Goal: Task Accomplishment & Management: Manage account settings

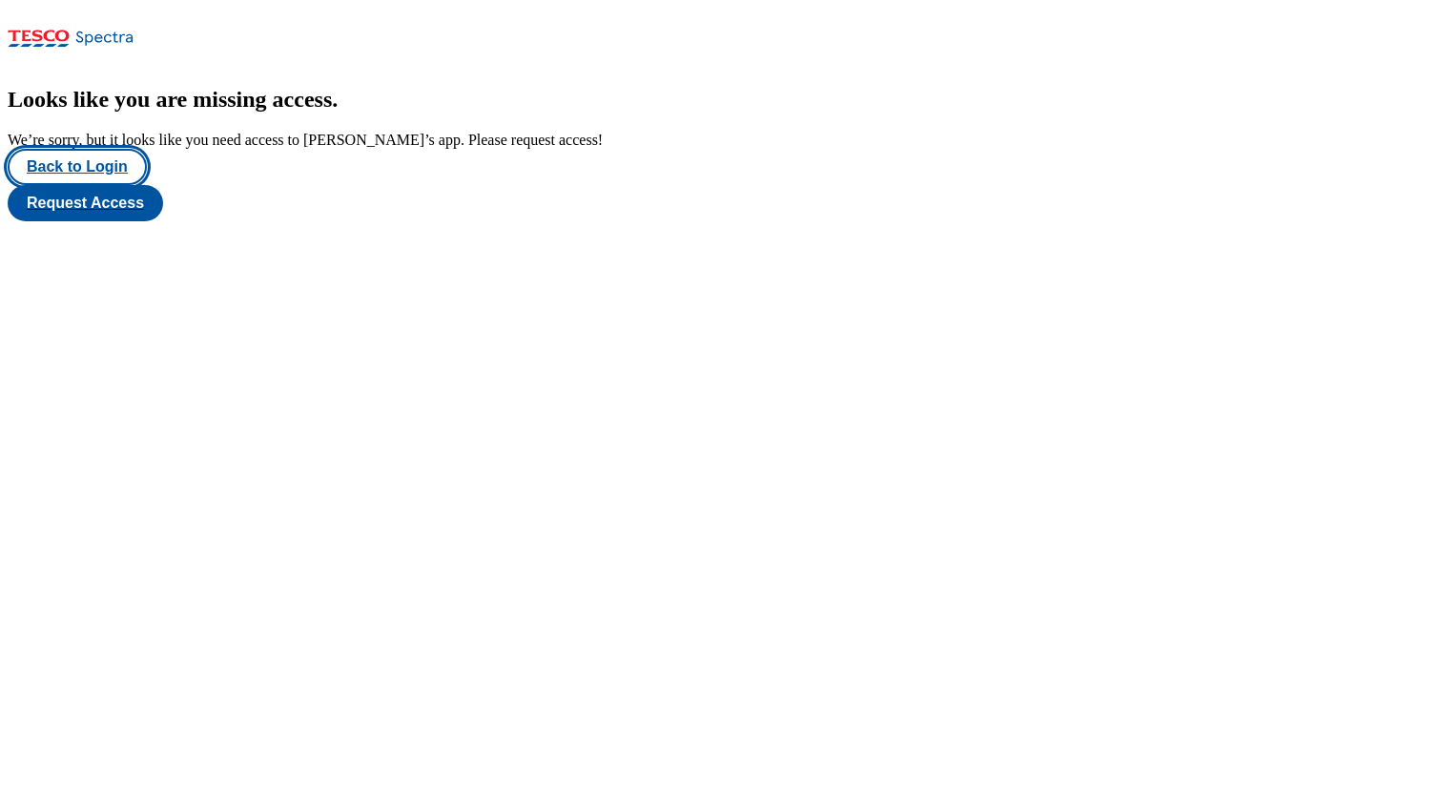
click at [122, 185] on button "Back to Login" at bounding box center [77, 167] width 139 height 36
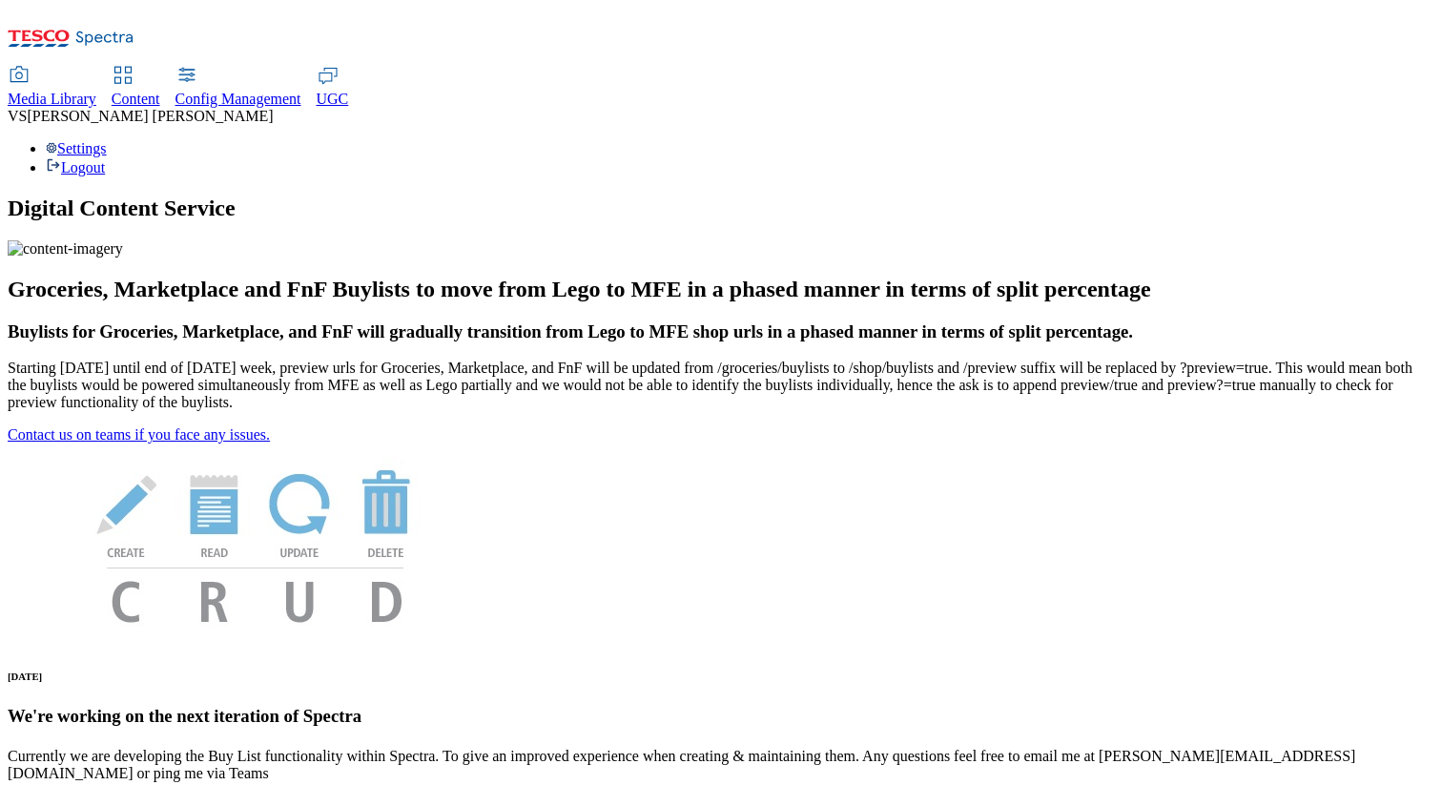
click at [160, 91] on span "Content" at bounding box center [136, 99] width 49 height 16
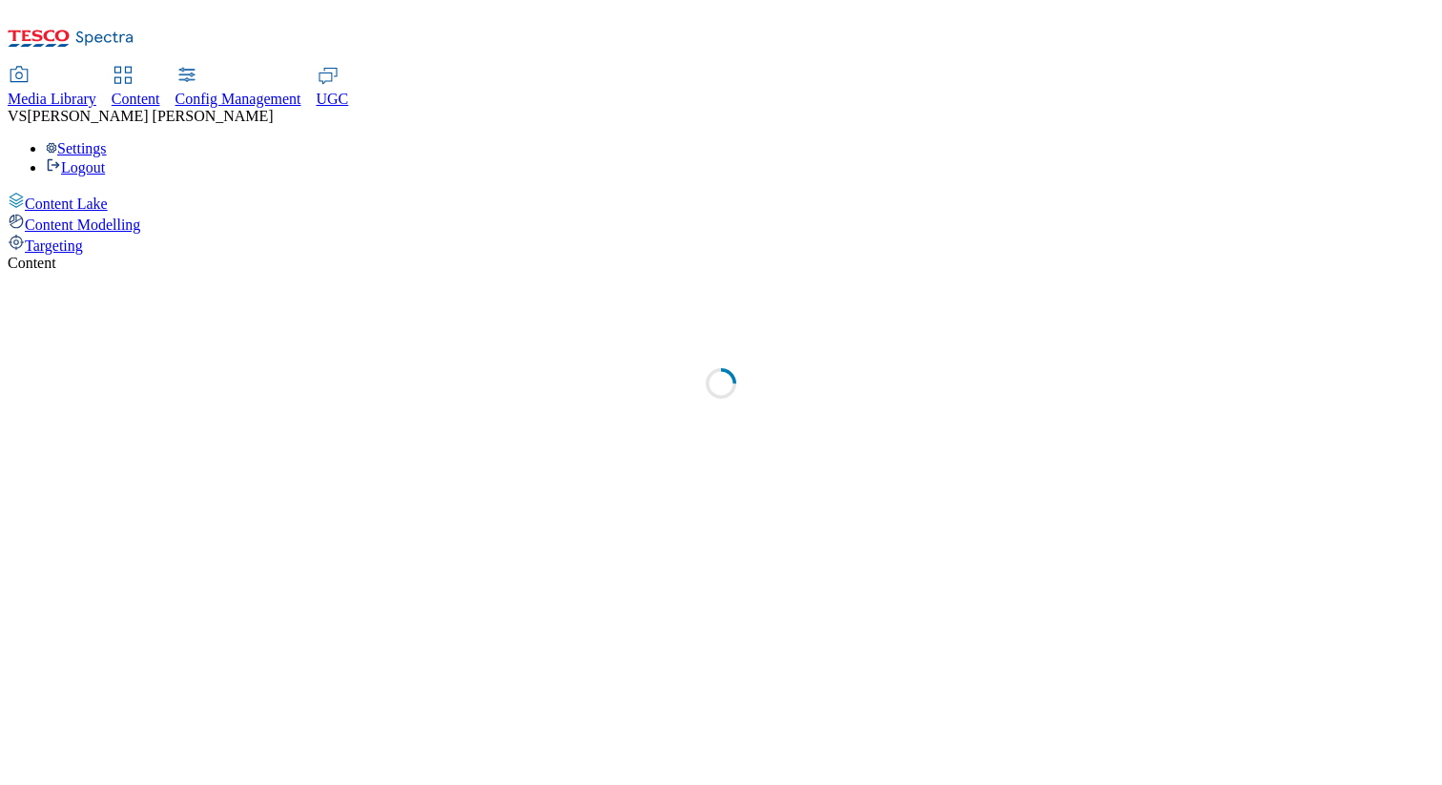
select select "group-comms"
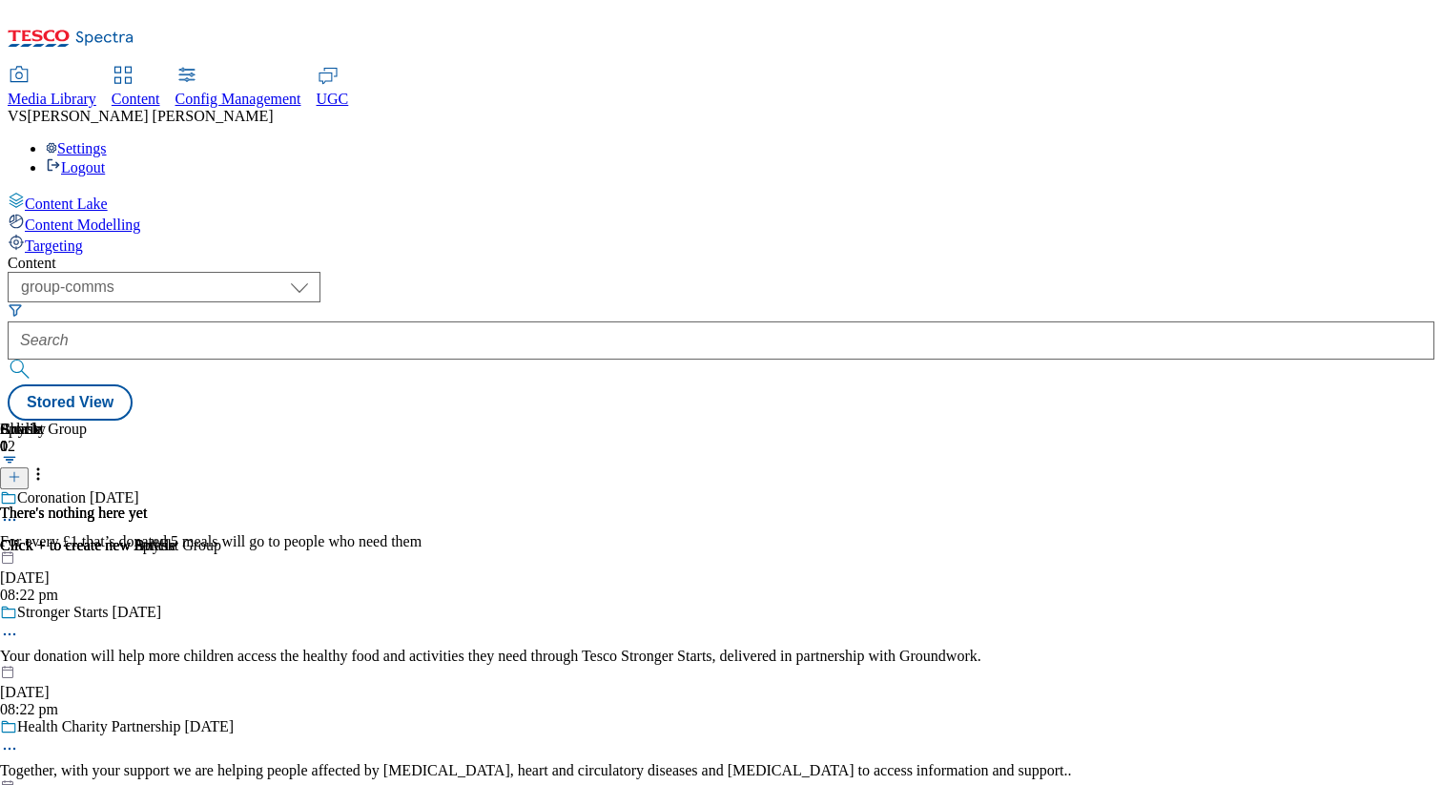
click at [1367, 140] on div "Settings Logout" at bounding box center [721, 158] width 1426 height 36
click at [107, 140] on link "Settings" at bounding box center [76, 148] width 61 height 16
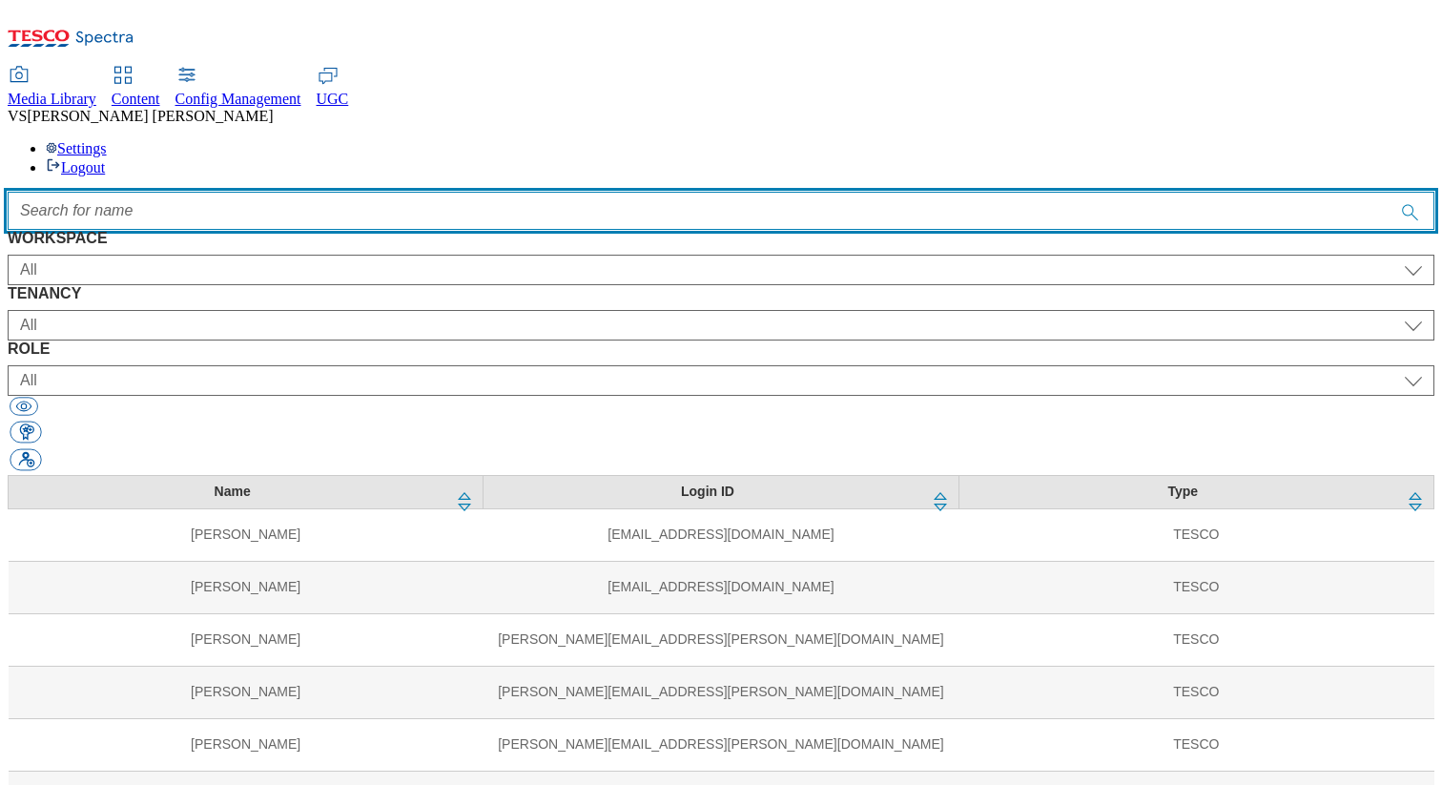
click at [587, 192] on input "Accessible label text" at bounding box center [721, 211] width 1426 height 38
paste input "norbert"
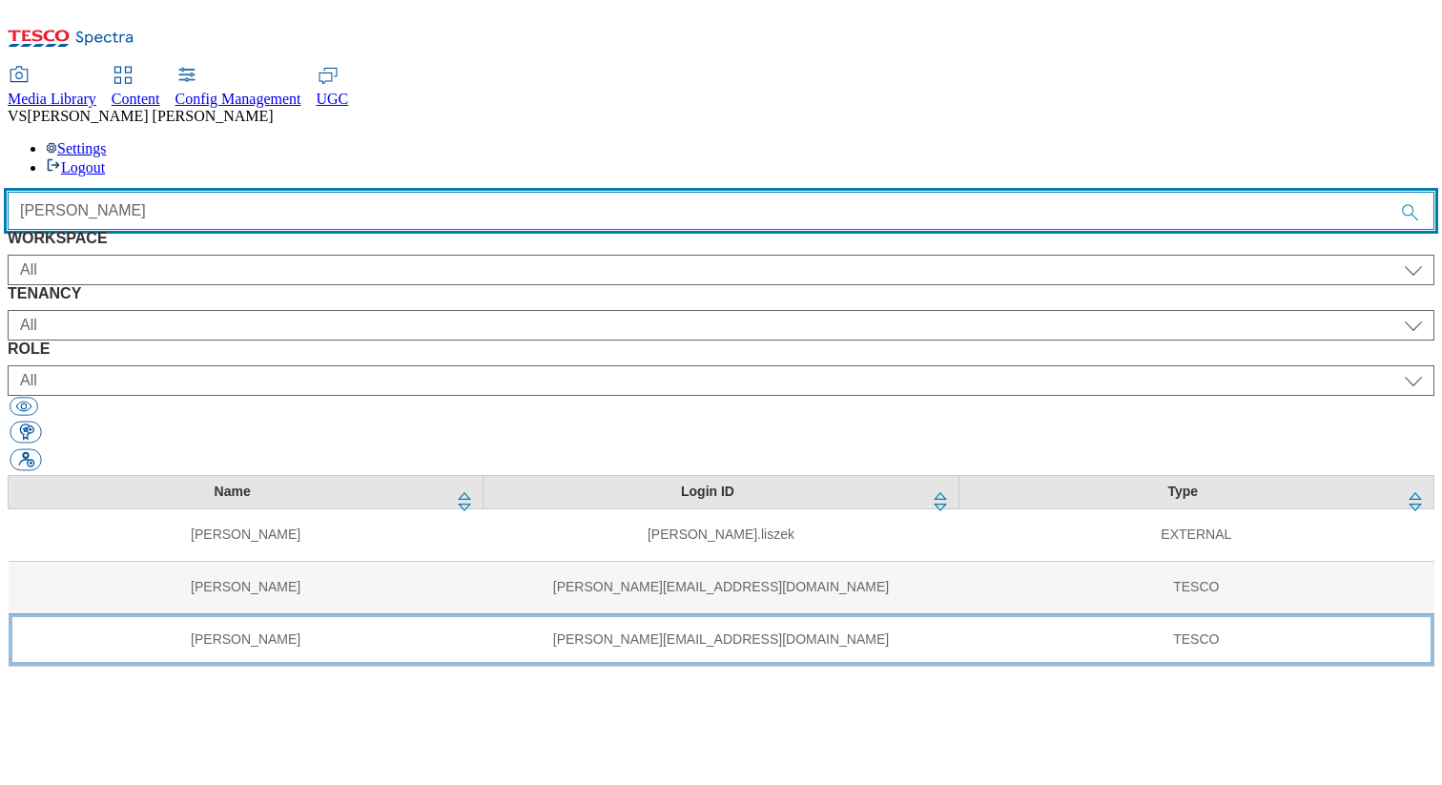
type input "norbert"
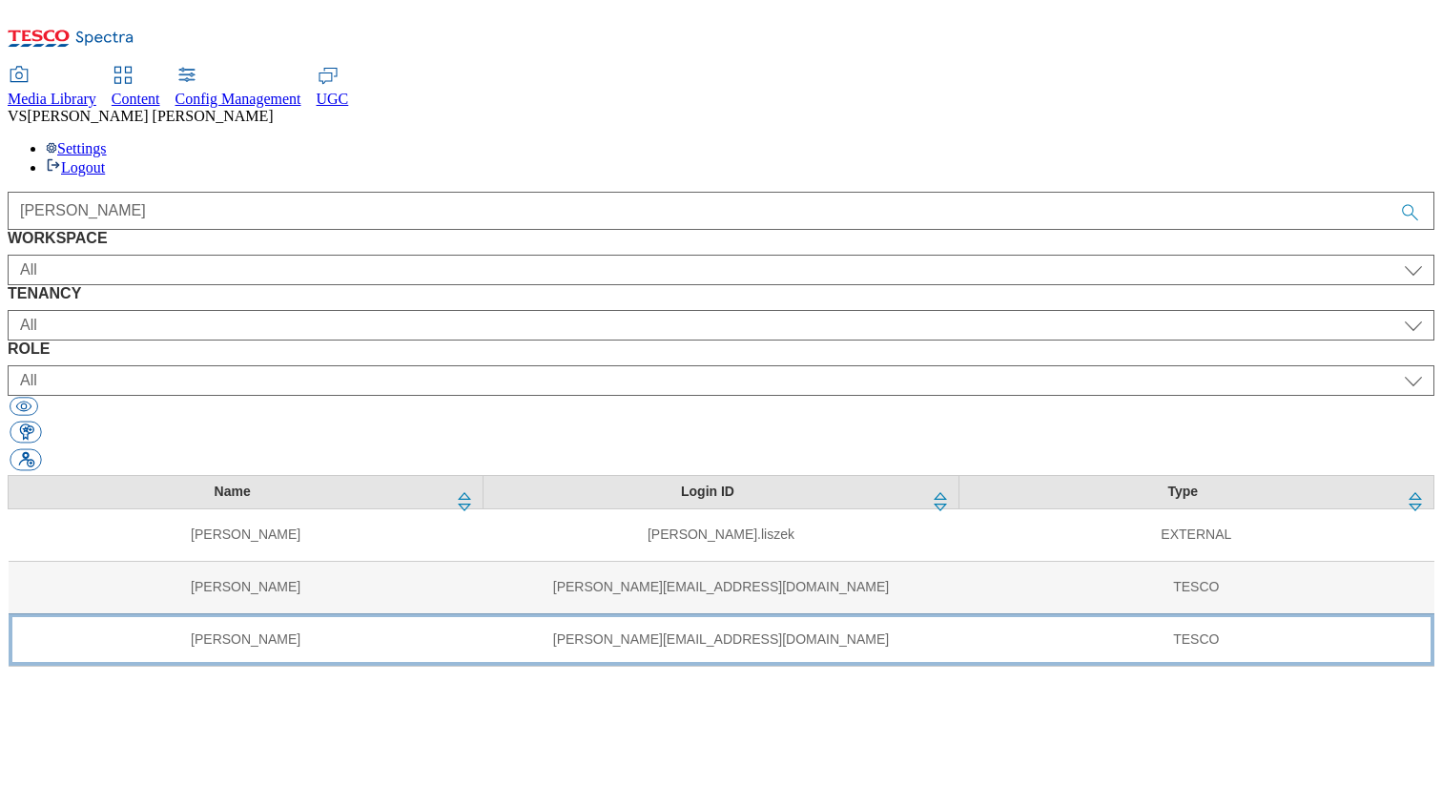
click at [414, 613] on td "[PERSON_NAME]" at bounding box center [246, 639] width 475 height 52
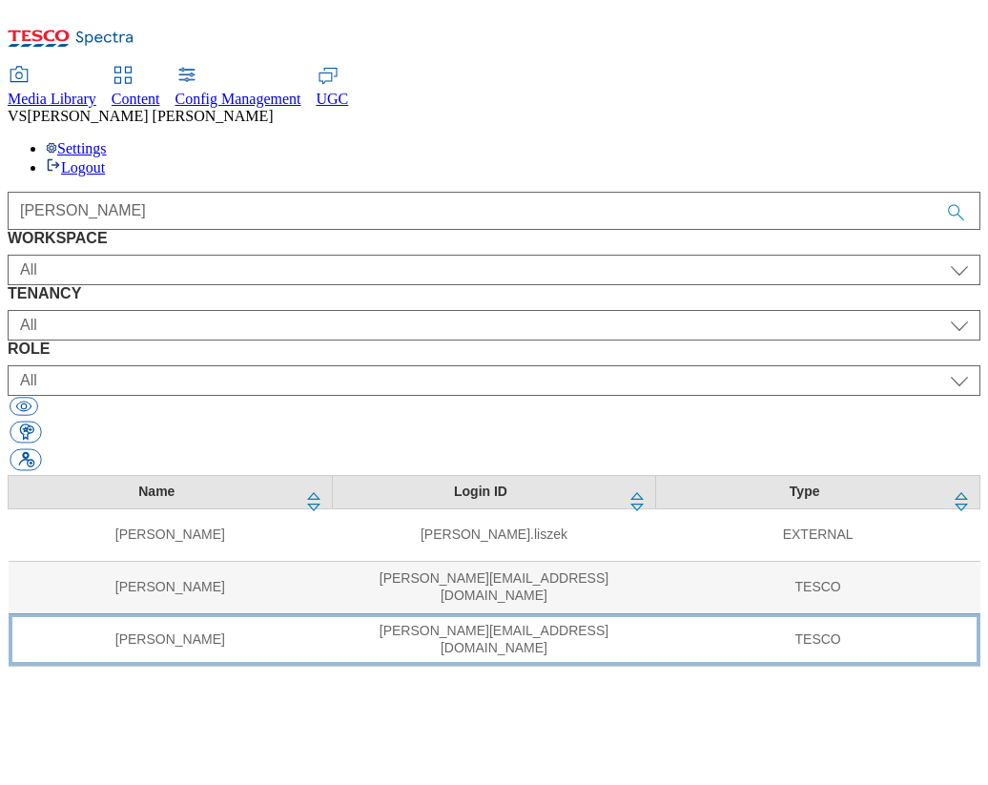
click at [833, 613] on td "TESCO" at bounding box center [818, 639] width 324 height 52
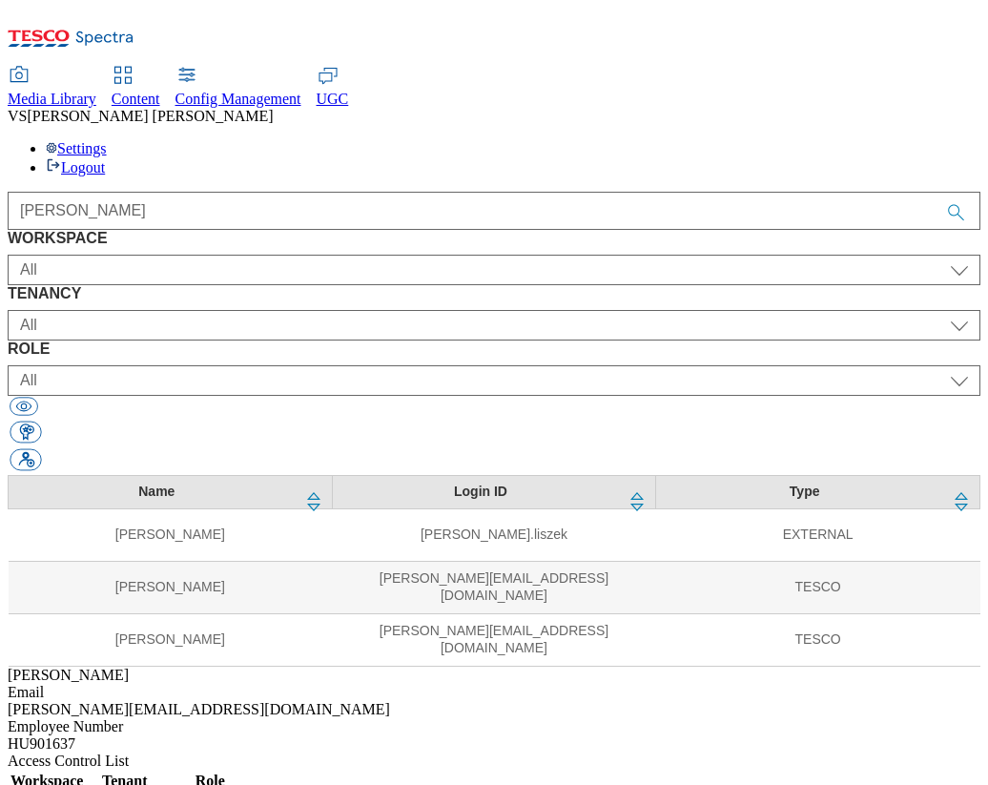
select select "Media"
select select "flare-dotcom-cz"
select select "content_editor"
select select "Media"
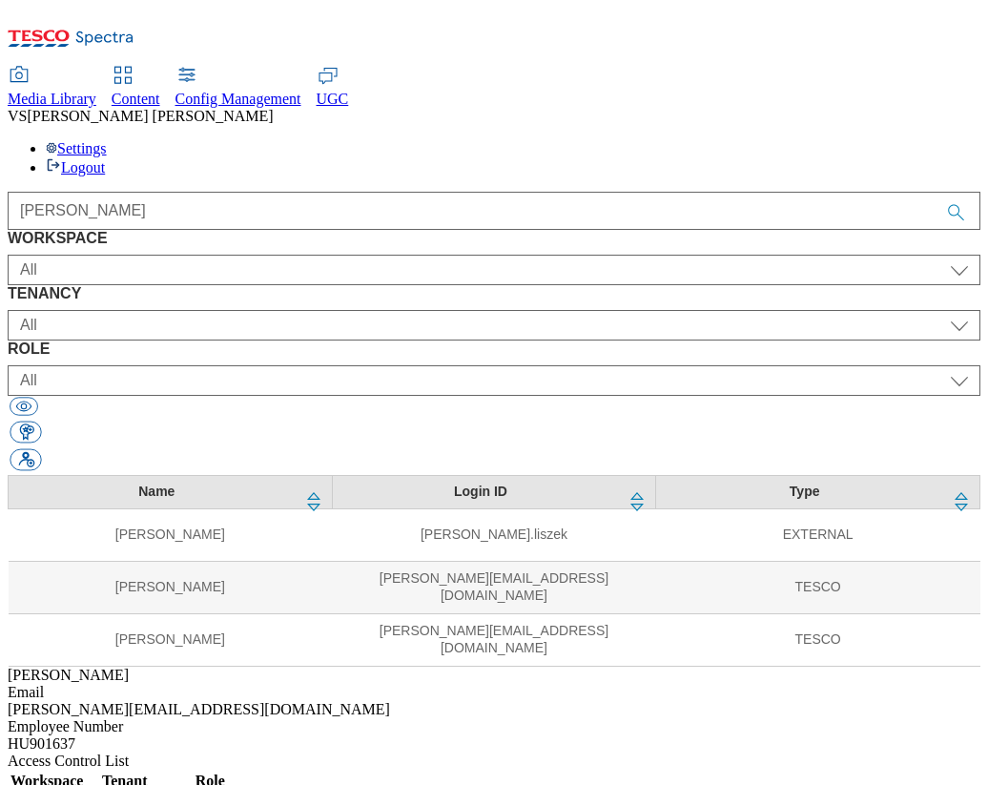
select select "flare-dotcom-hu"
select select "content_editor"
select select "Media"
select select "flare-dotcom-sk"
select select "content_editor"
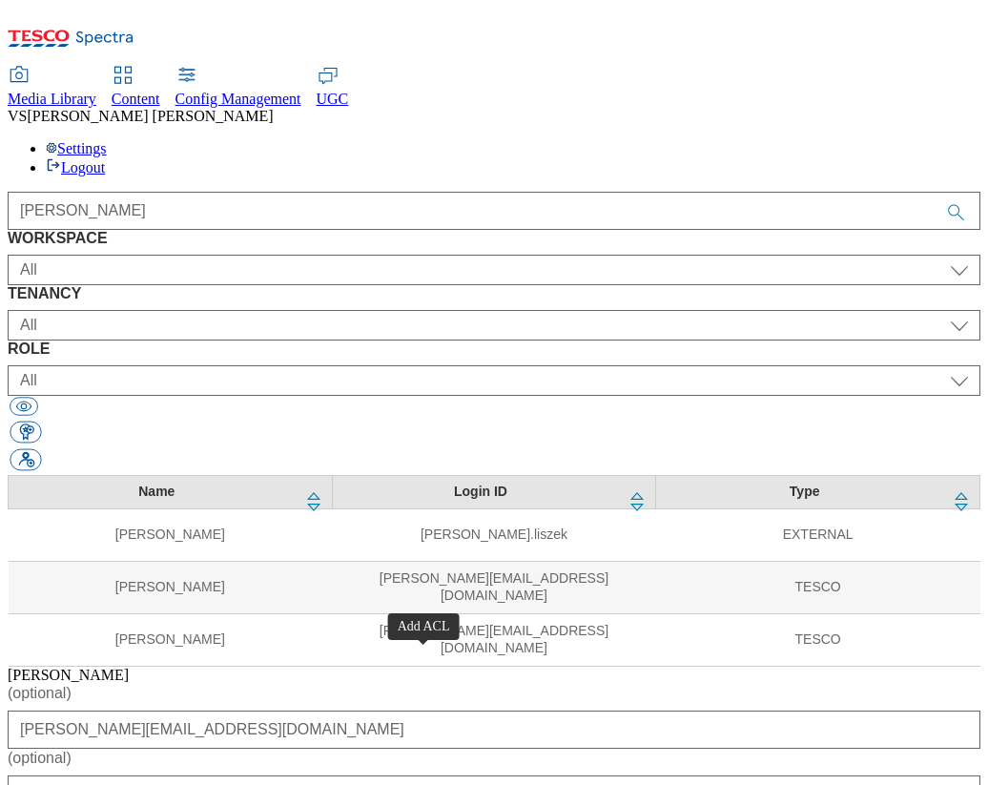
select select "Content"
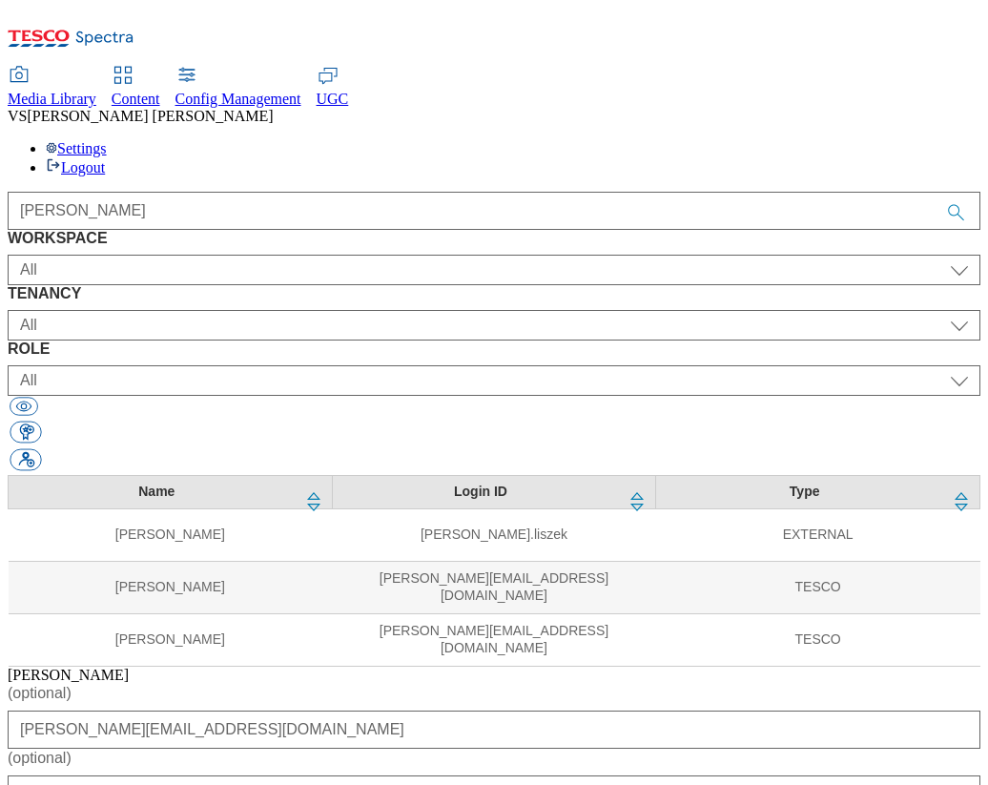
select select "Content"
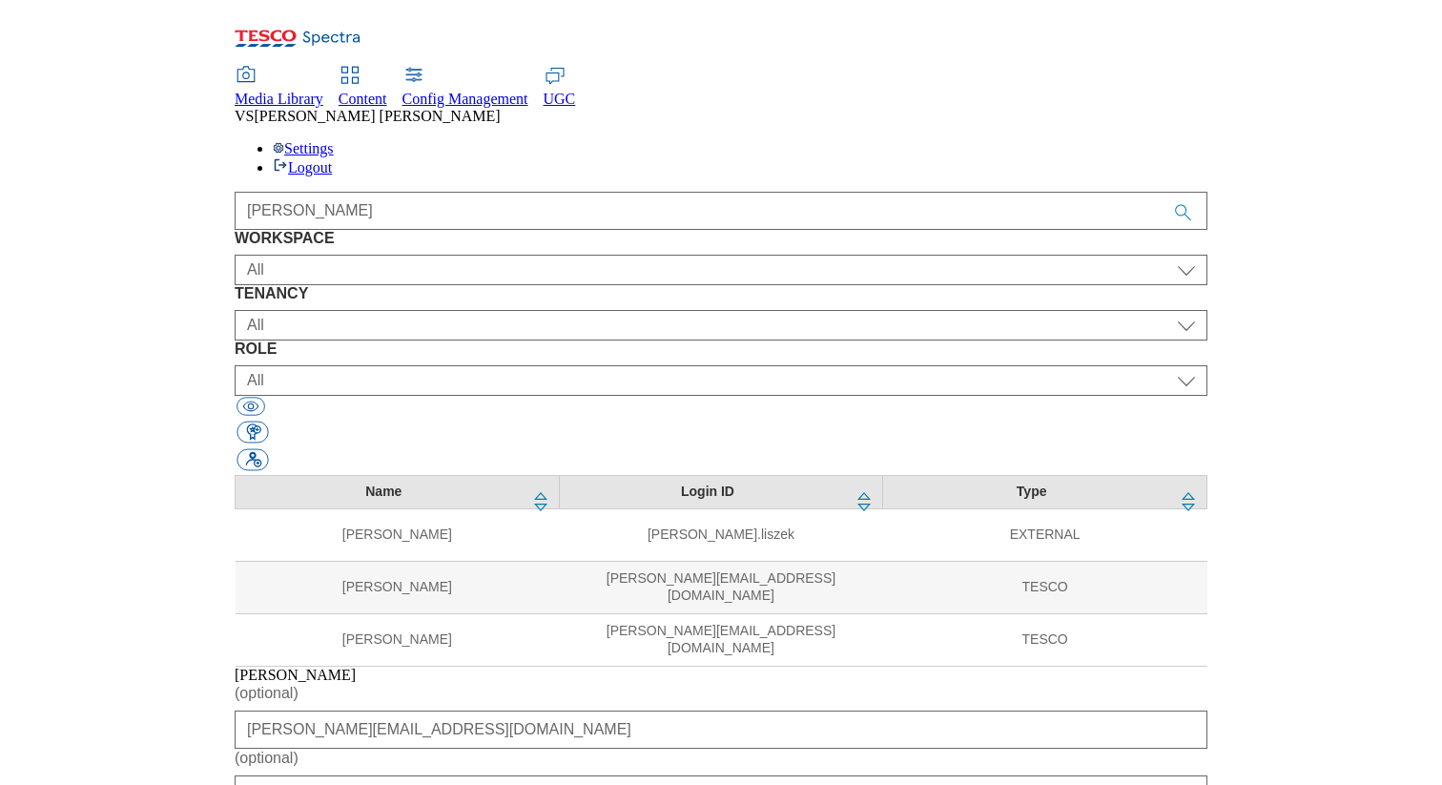
scroll to position [87, 0]
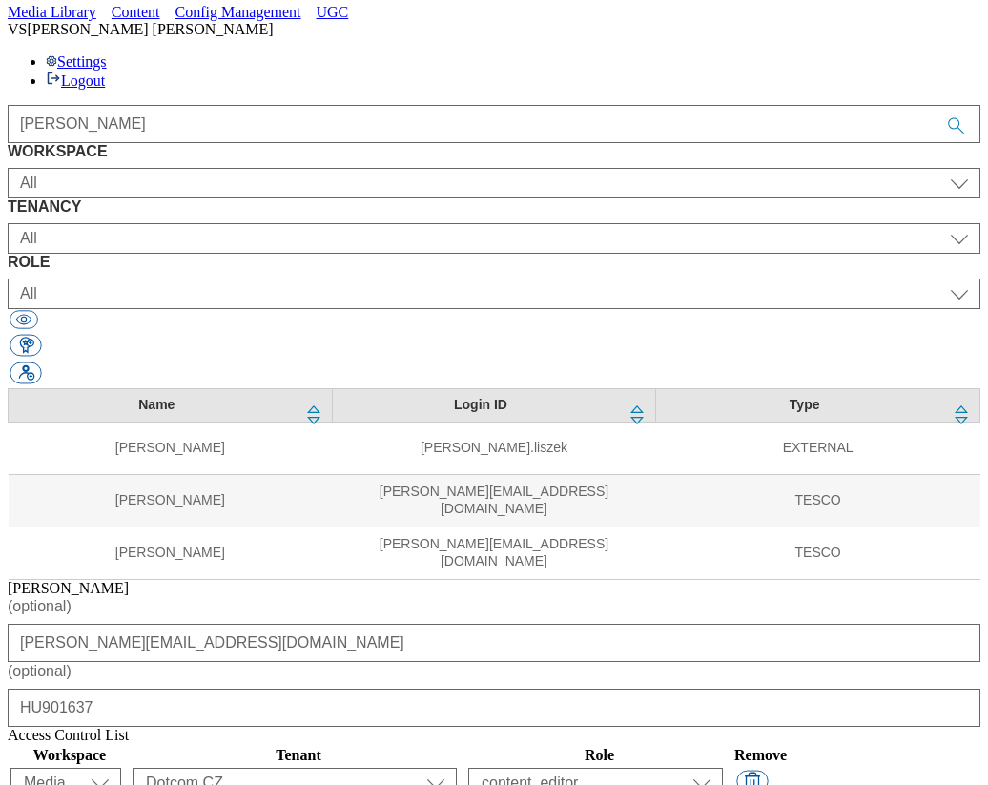
select select "Content"
select select "dotcom-cz"
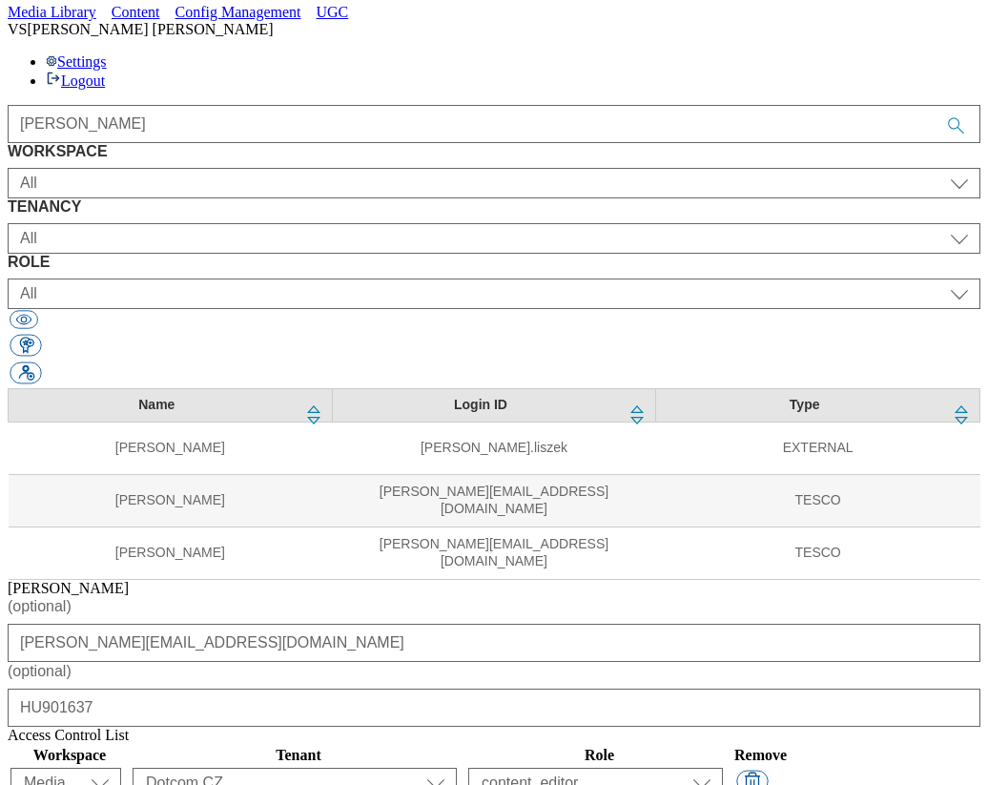
select select "dotcom-hu"
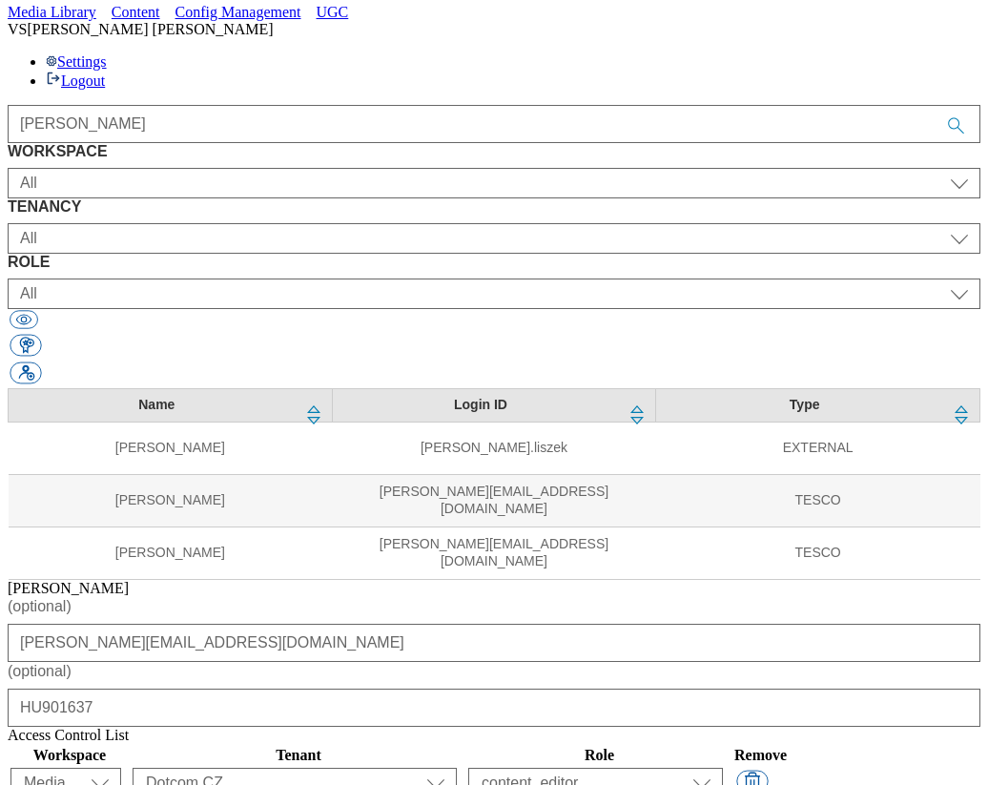
select select "dotcom-sk"
select select "article_senior_editor"
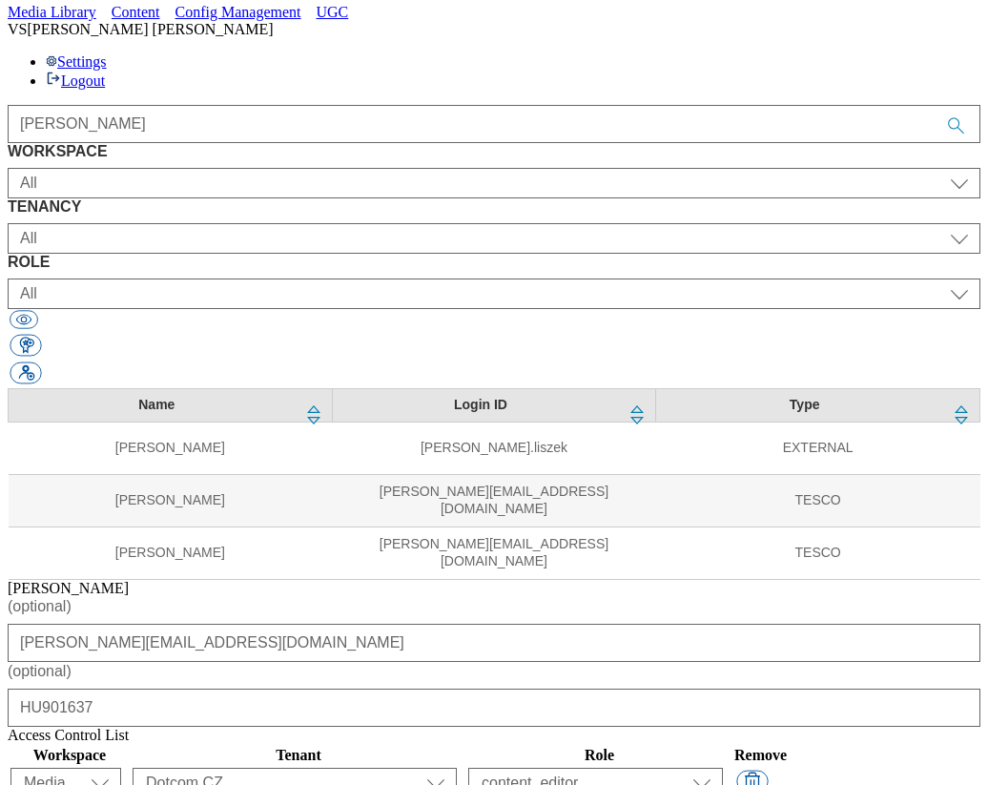
select select "article_senior_editor"
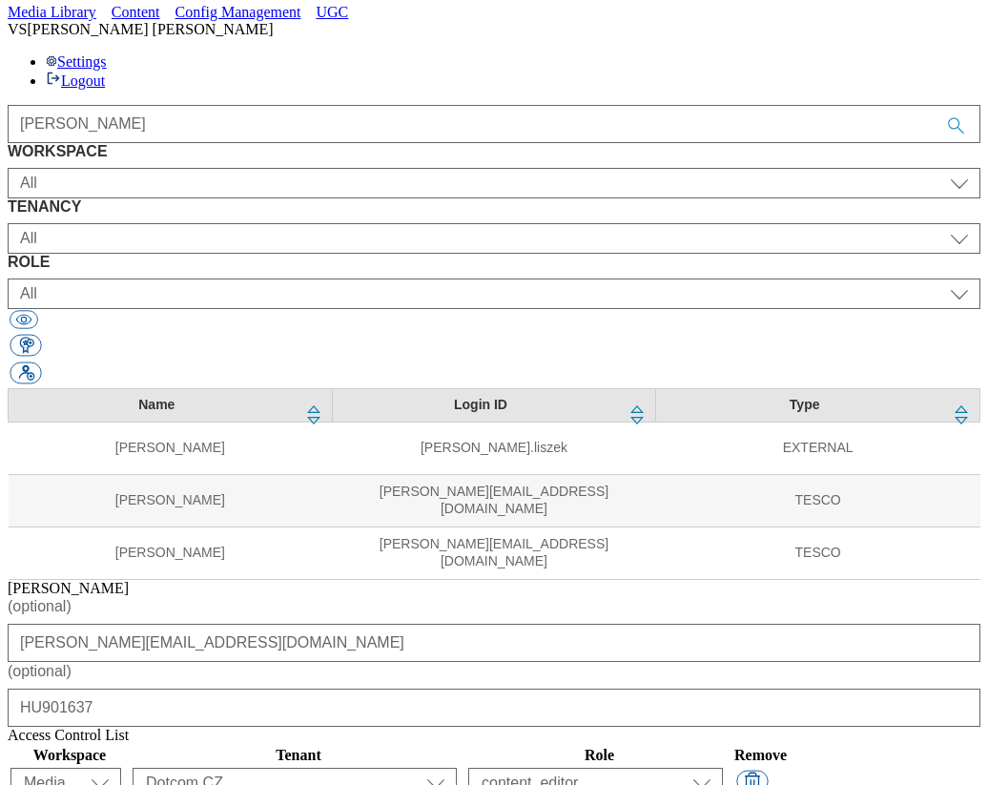
select select "article_senior_editor"
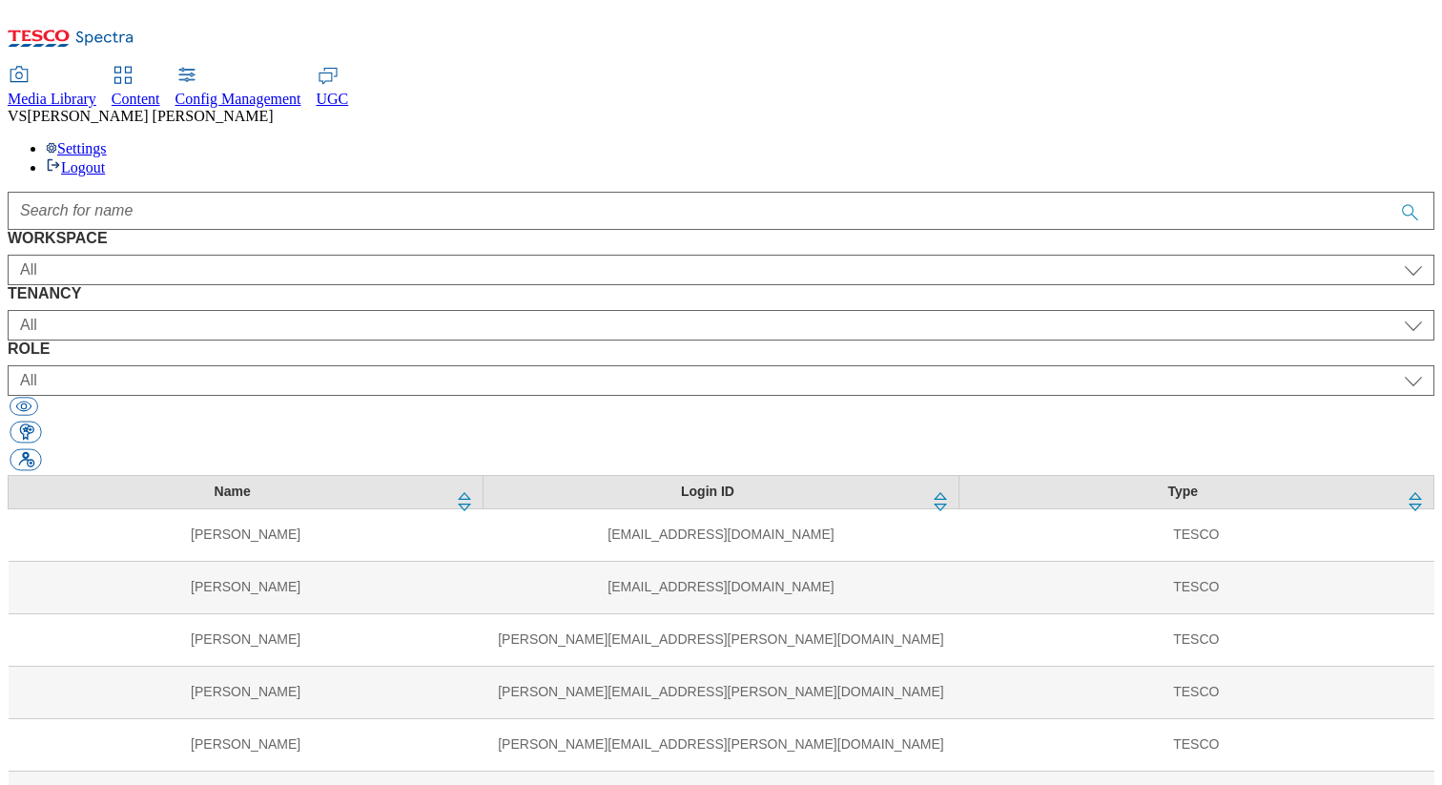
click at [96, 91] on span "Media Library" at bounding box center [52, 99] width 89 height 16
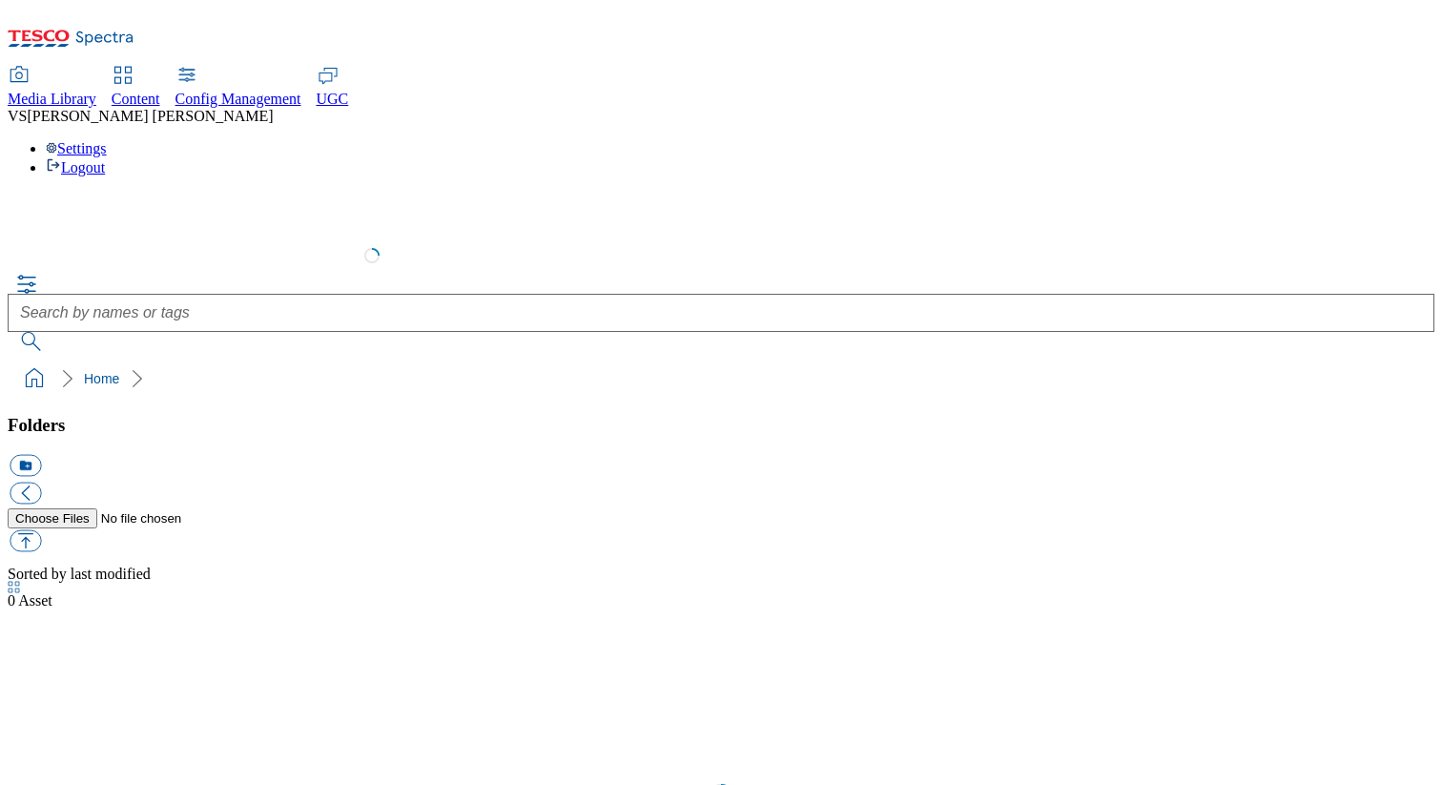
select select "flare-test"
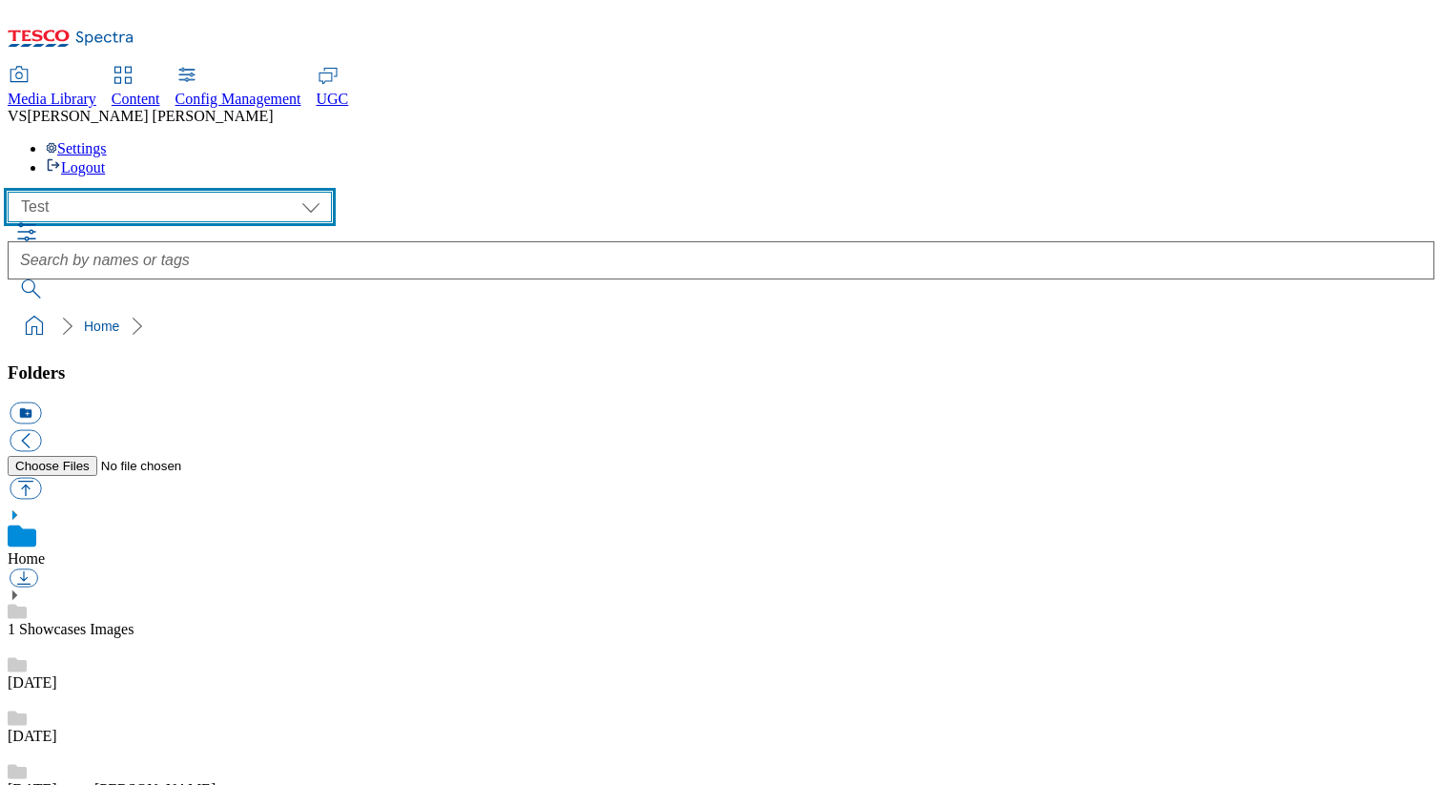
click at [114, 192] on select "All all CE Clubcard Boost UK Clubcard Marketing Clubcard ROI clubcard-boost-uk …" at bounding box center [170, 207] width 324 height 31
